Goal: Find specific page/section: Find specific page/section

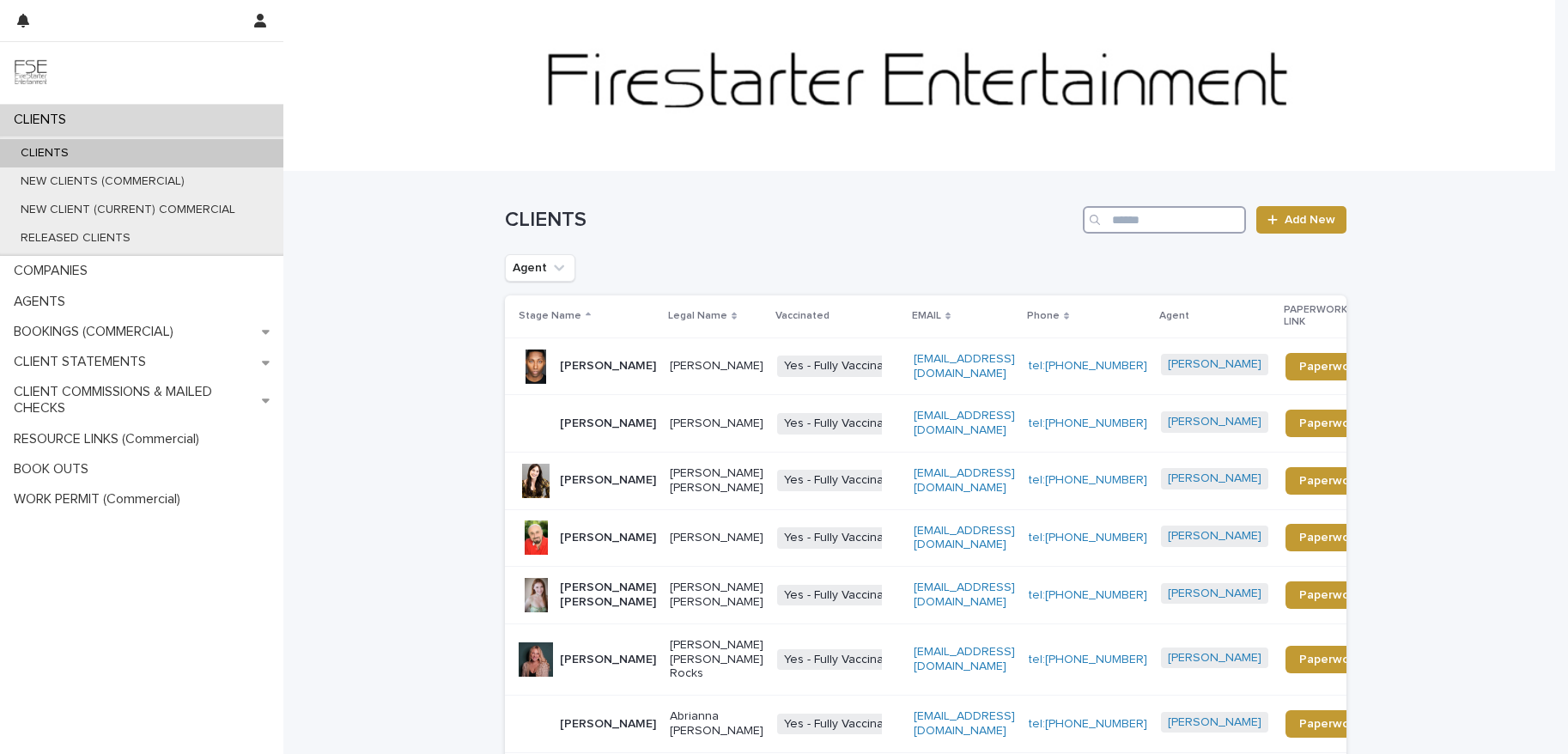
click at [1185, 225] on input "Search" at bounding box center [1163, 220] width 163 height 28
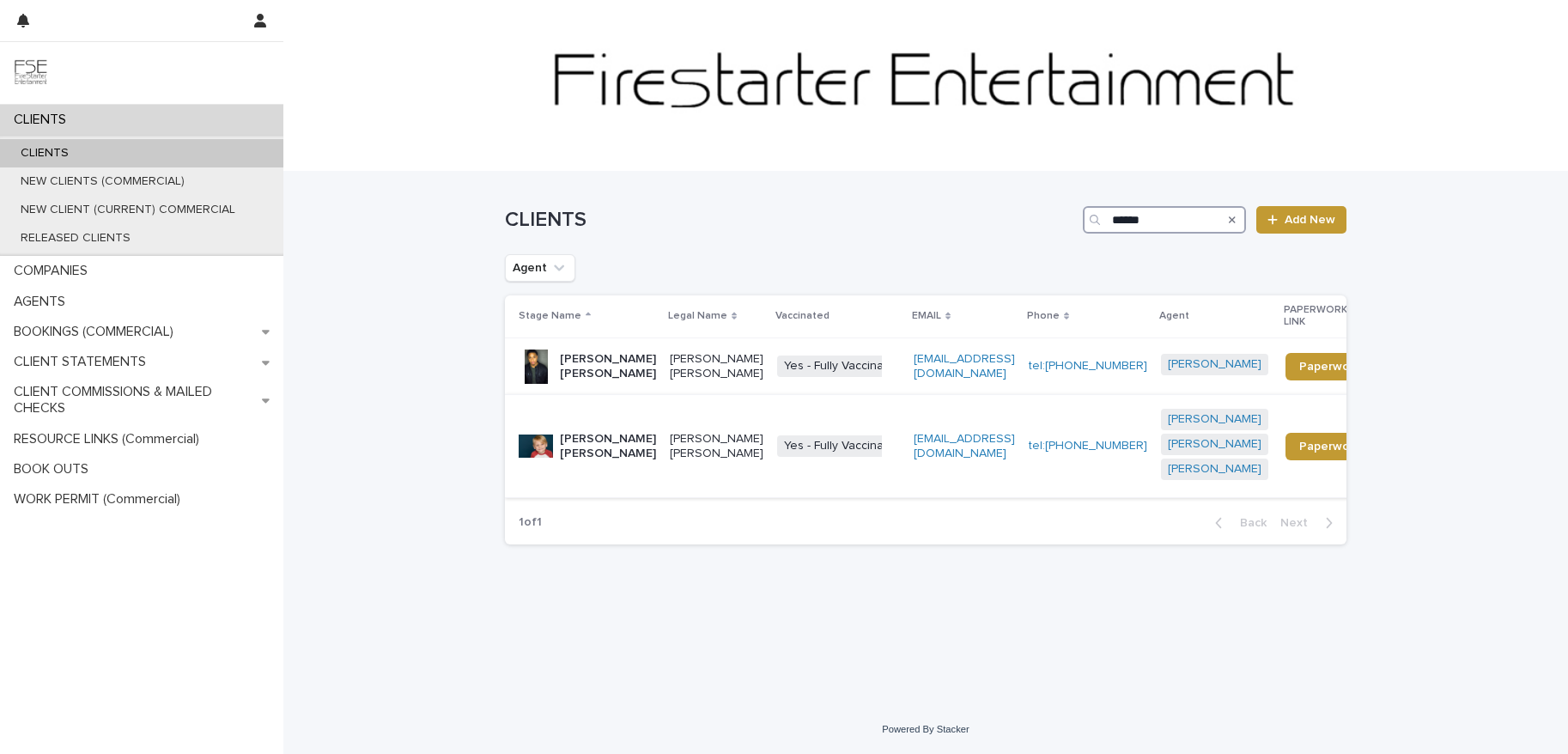
type input "******"
click at [582, 431] on p "[PERSON_NAME] [PERSON_NAME]" at bounding box center [608, 446] width 96 height 29
